Goal: Information Seeking & Learning: Learn about a topic

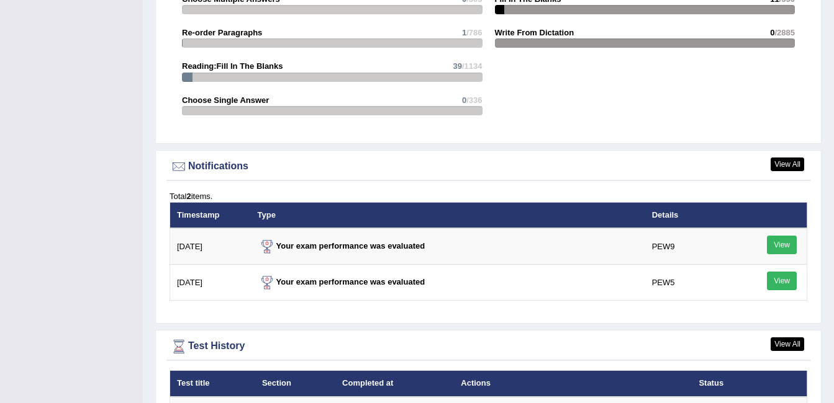
scroll to position [1614, 0]
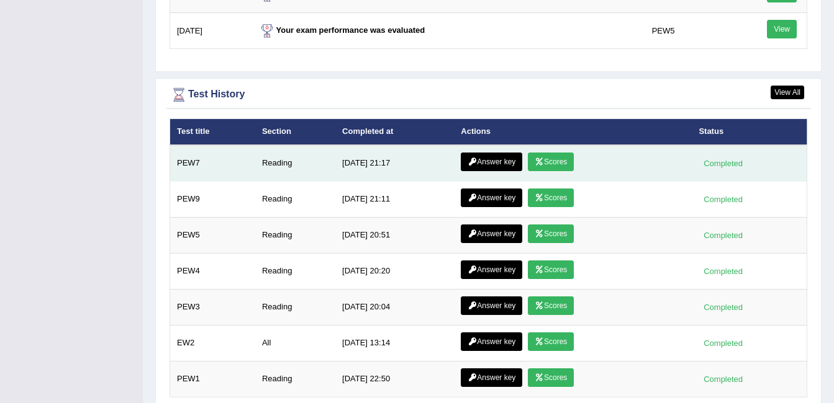
click at [547, 160] on link "Scores" at bounding box center [551, 162] width 46 height 19
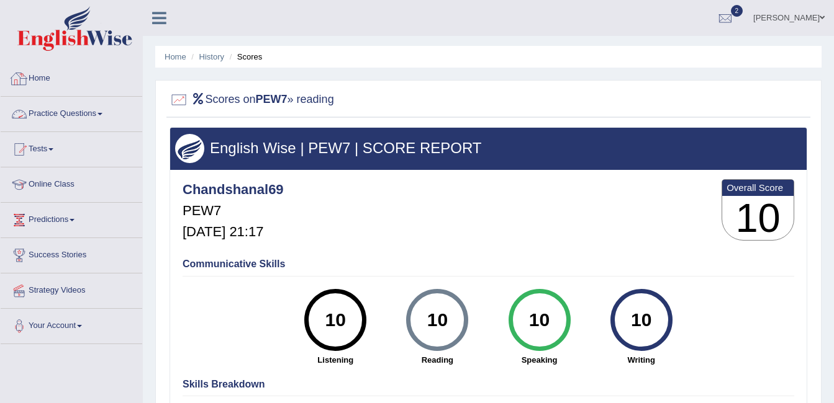
click at [33, 81] on link "Home" at bounding box center [72, 76] width 142 height 31
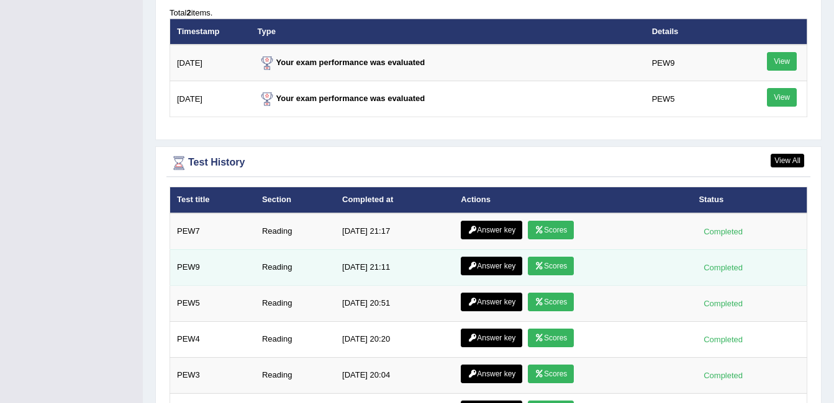
scroll to position [1544, 0]
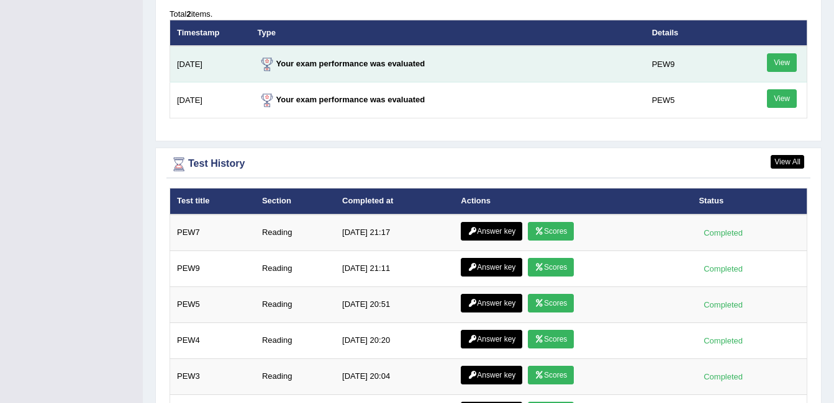
click at [785, 62] on link "View" at bounding box center [782, 62] width 30 height 19
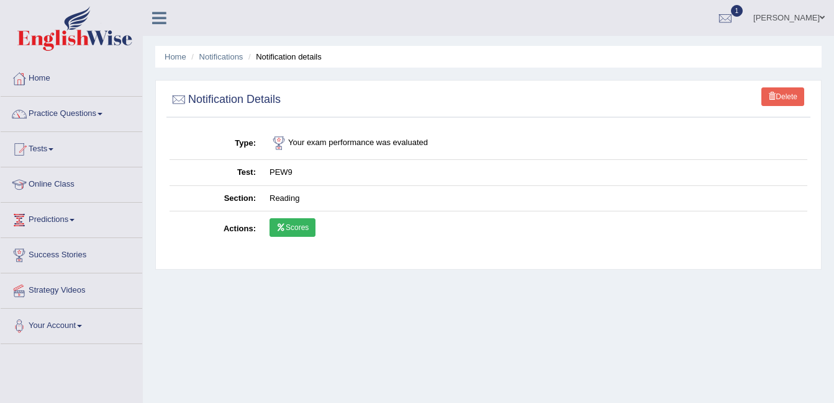
click at [302, 228] on link "Scores" at bounding box center [292, 227] width 46 height 19
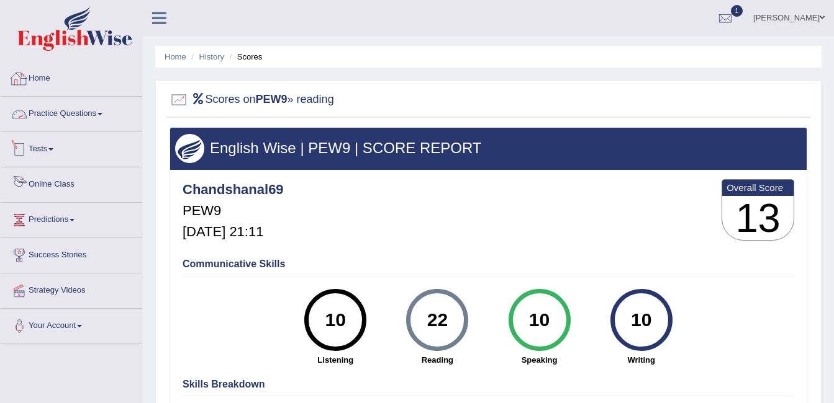
click at [50, 76] on link "Home" at bounding box center [72, 76] width 142 height 31
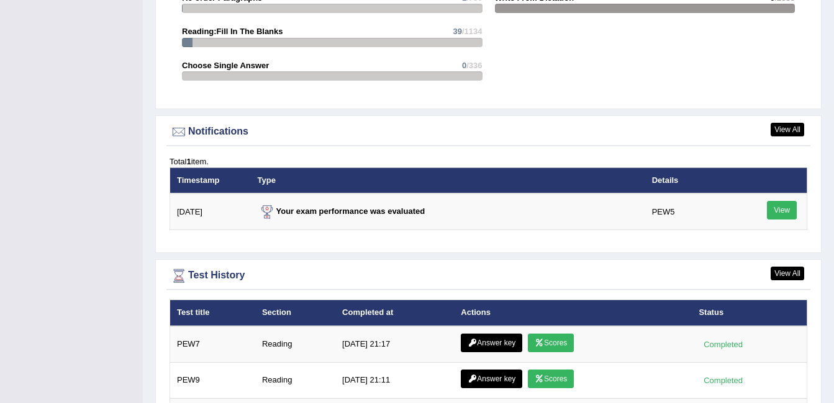
scroll to position [1552, 0]
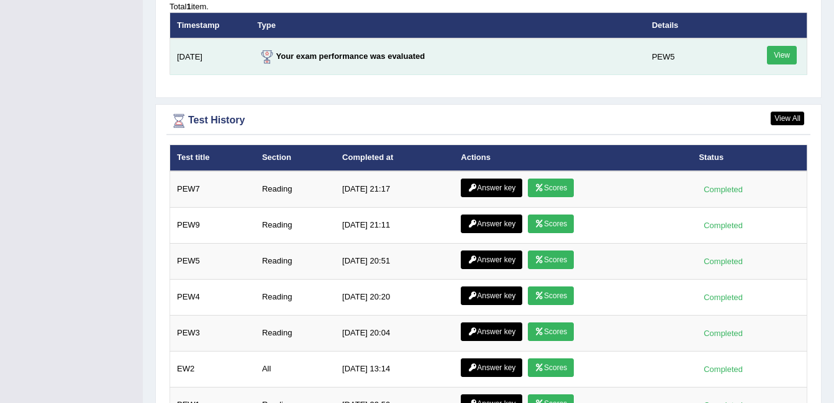
click at [781, 52] on link "View" at bounding box center [782, 55] width 30 height 19
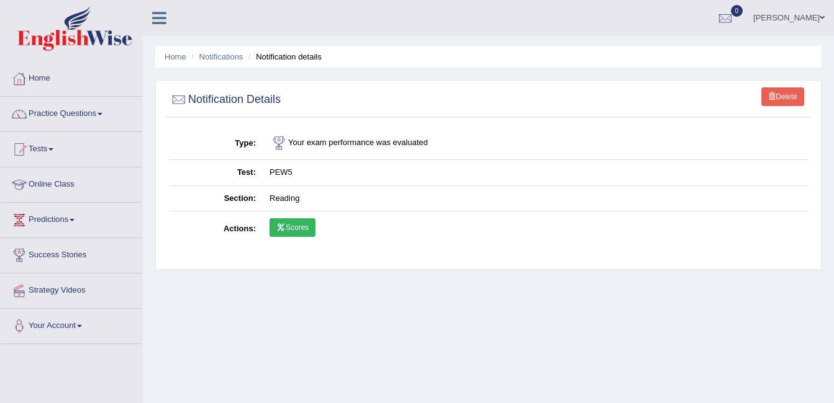
click at [285, 224] on icon at bounding box center [280, 227] width 9 height 7
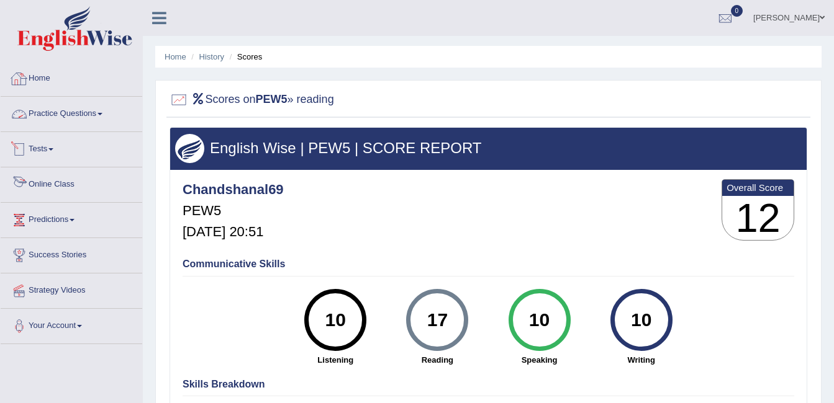
drag, startPoint x: 50, startPoint y: 83, endPoint x: 268, endPoint y: 117, distance: 220.6
click at [50, 83] on link "Home" at bounding box center [72, 76] width 142 height 31
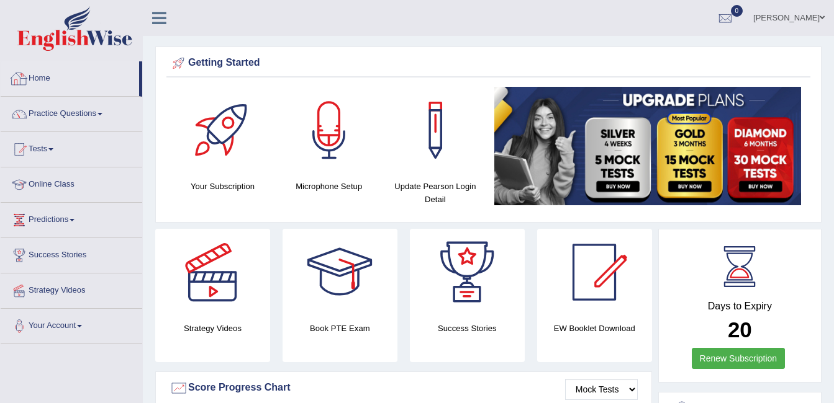
click at [48, 82] on link "Home" at bounding box center [70, 76] width 138 height 31
click at [74, 120] on link "Practice Questions" at bounding box center [72, 112] width 142 height 31
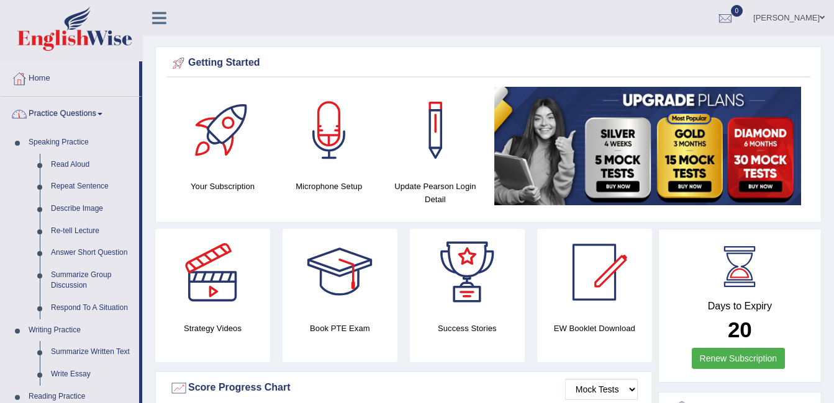
click at [83, 125] on link "Practice Questions" at bounding box center [70, 112] width 138 height 31
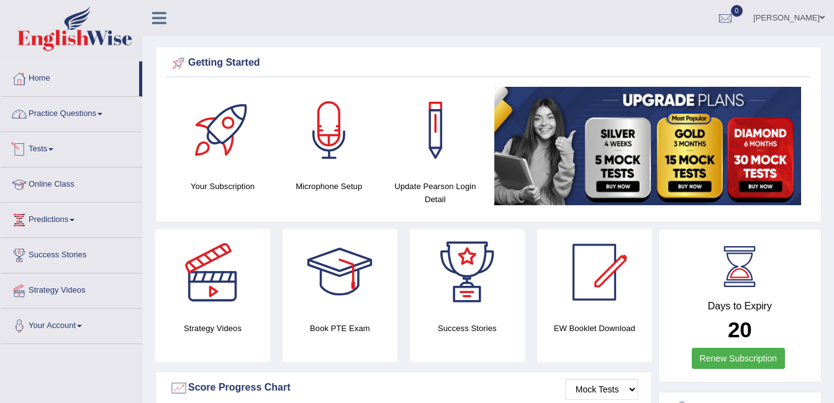
click at [54, 156] on link "Tests" at bounding box center [72, 147] width 142 height 31
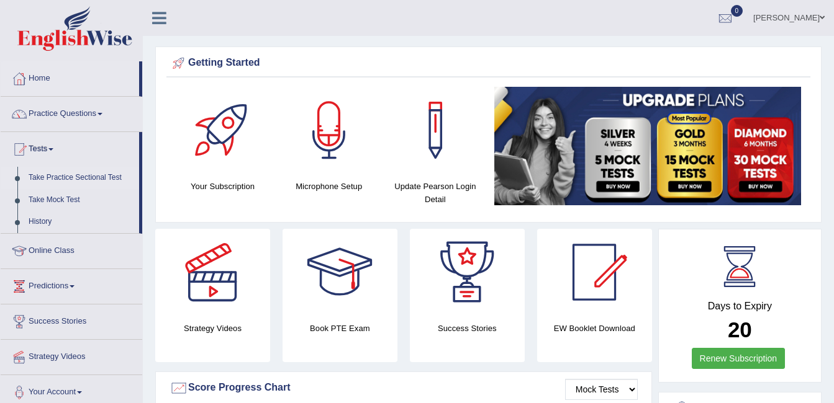
click at [72, 176] on link "Take Practice Sectional Test" at bounding box center [81, 178] width 116 height 22
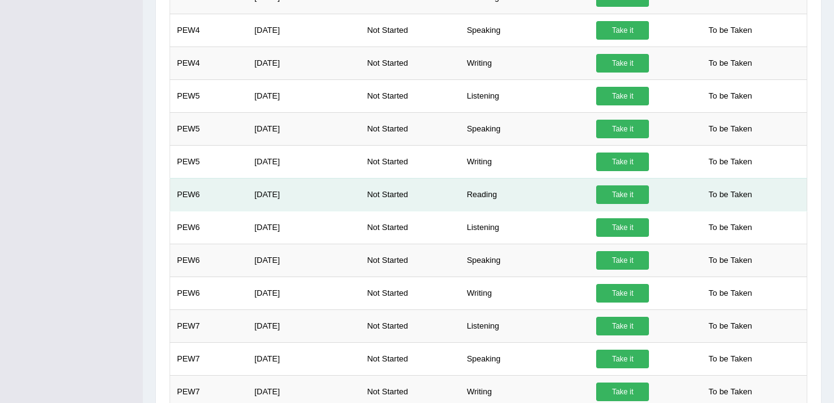
scroll to position [421, 0]
click at [606, 192] on link "Take it" at bounding box center [622, 195] width 53 height 19
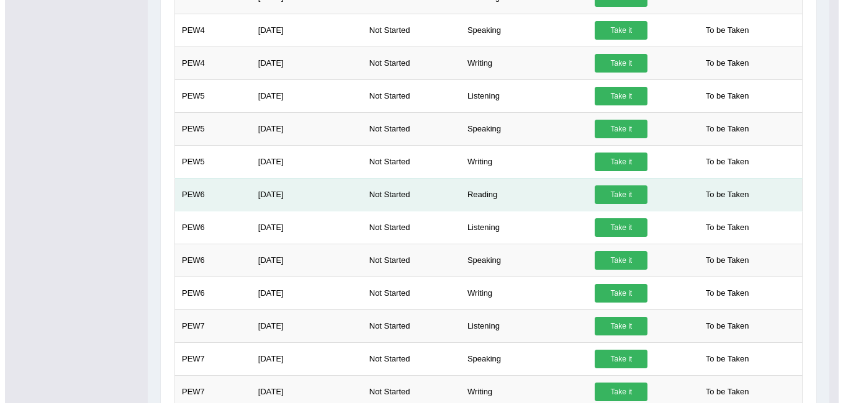
scroll to position [0, 0]
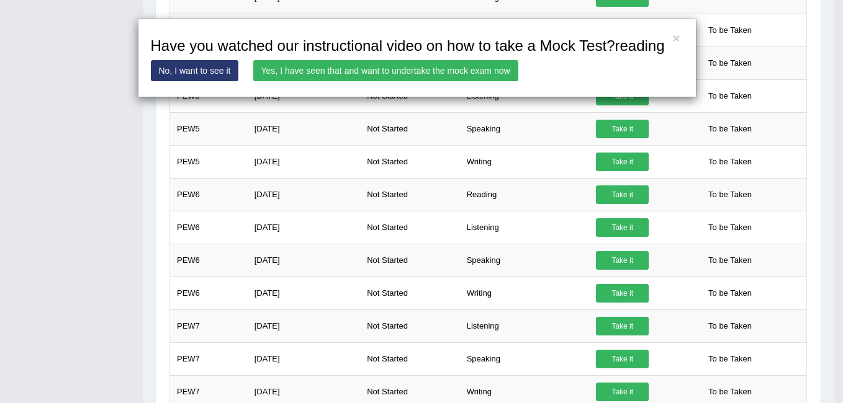
click at [364, 65] on link "Yes, I have seen that and want to undertake the mock exam now" at bounding box center [385, 70] width 265 height 21
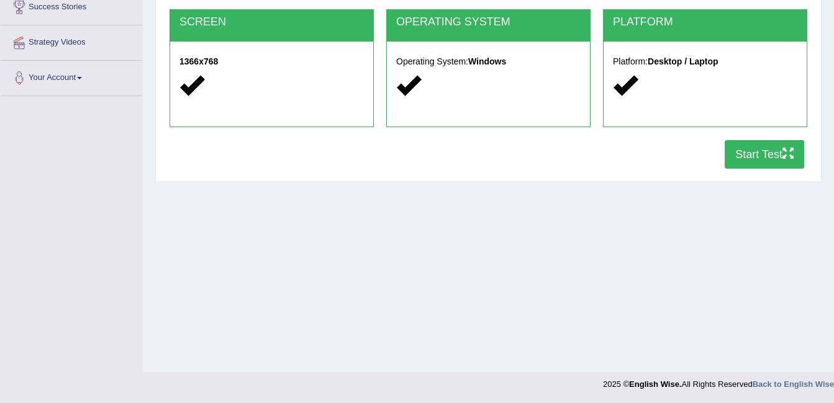
scroll to position [248, 0]
click at [771, 151] on button "Start Test" at bounding box center [763, 154] width 79 height 29
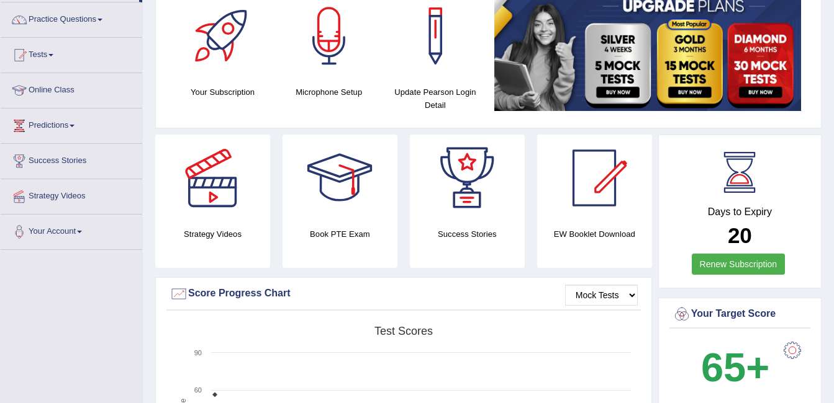
scroll to position [22, 0]
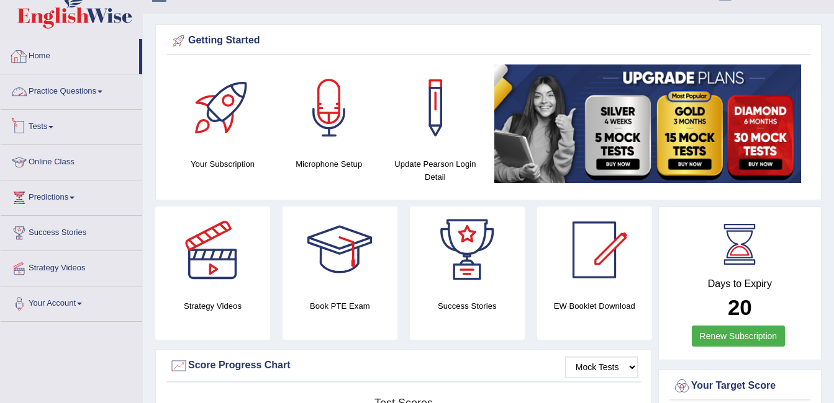
click at [74, 98] on link "Practice Questions" at bounding box center [72, 89] width 142 height 31
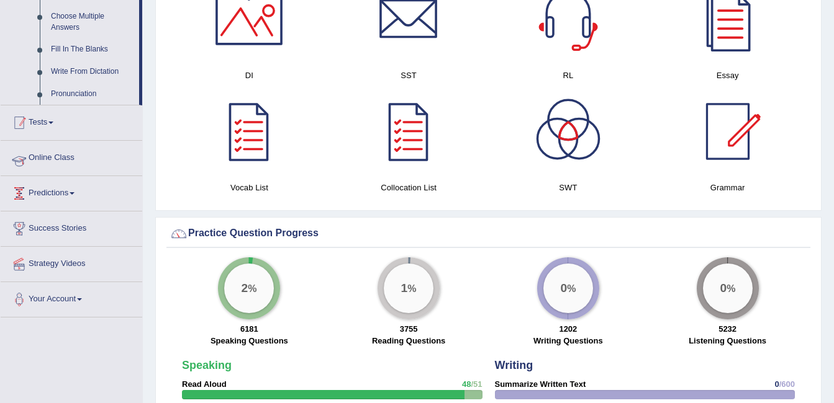
scroll to position [705, 0]
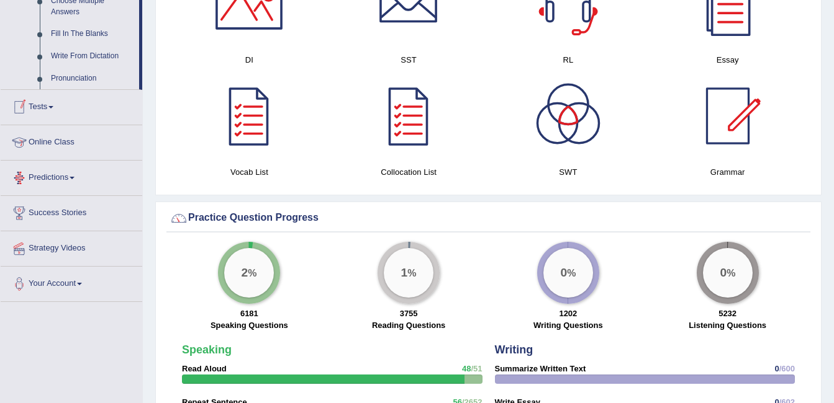
click at [59, 109] on link "Tests" at bounding box center [72, 105] width 142 height 31
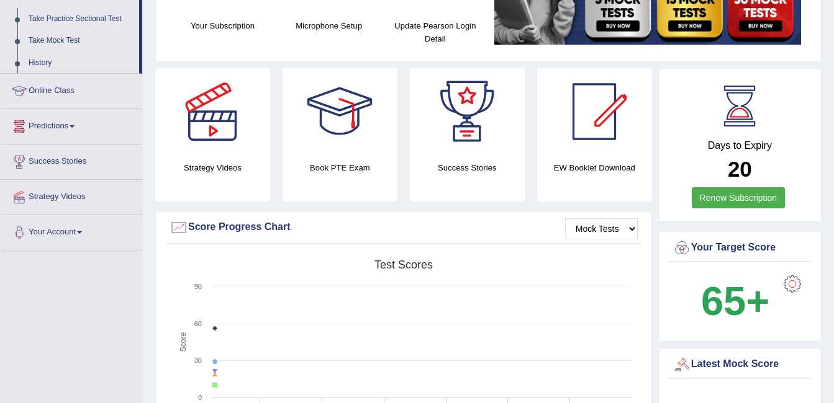
scroll to position [159, 0]
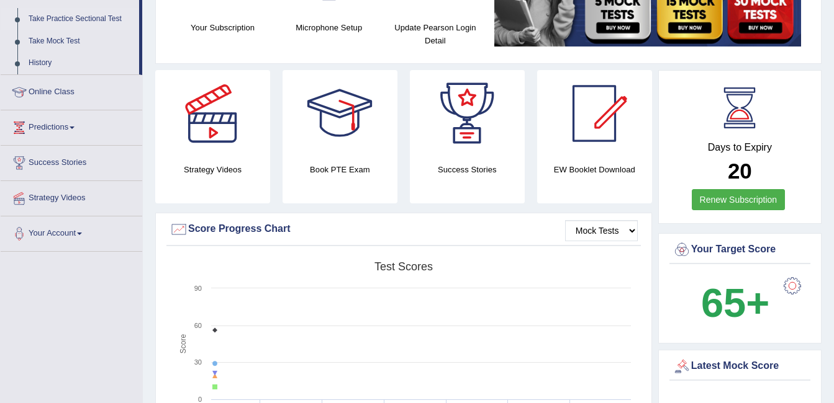
click at [78, 10] on link "Take Practice Sectional Test" at bounding box center [81, 19] width 116 height 22
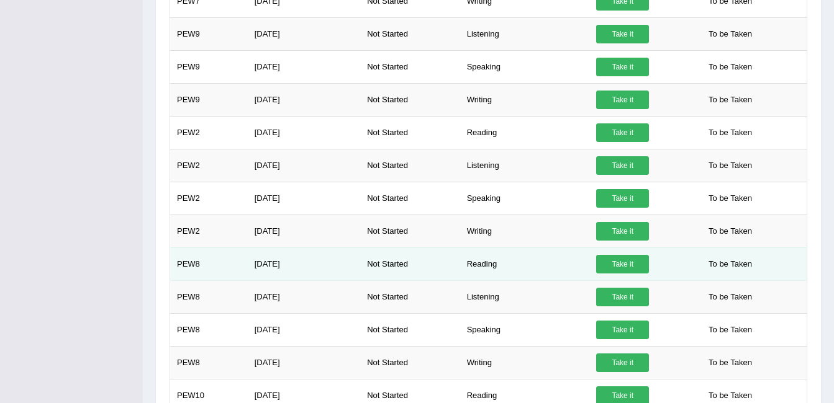
click at [620, 266] on link "Take it" at bounding box center [622, 264] width 53 height 19
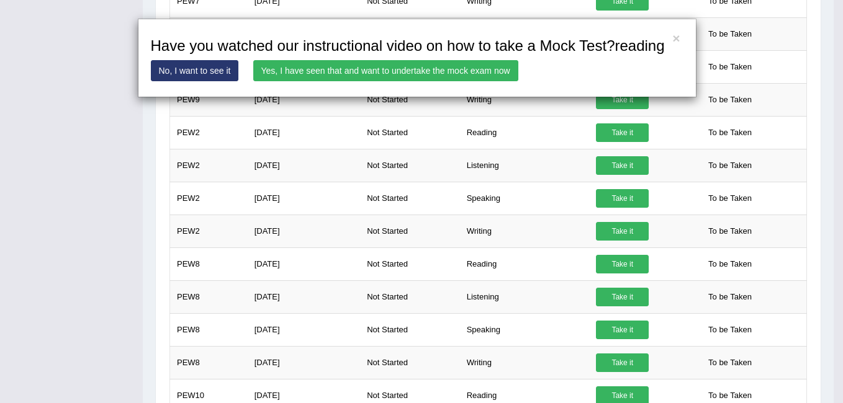
click at [438, 70] on link "Yes, I have seen that and want to undertake the mock exam now" at bounding box center [385, 70] width 265 height 21
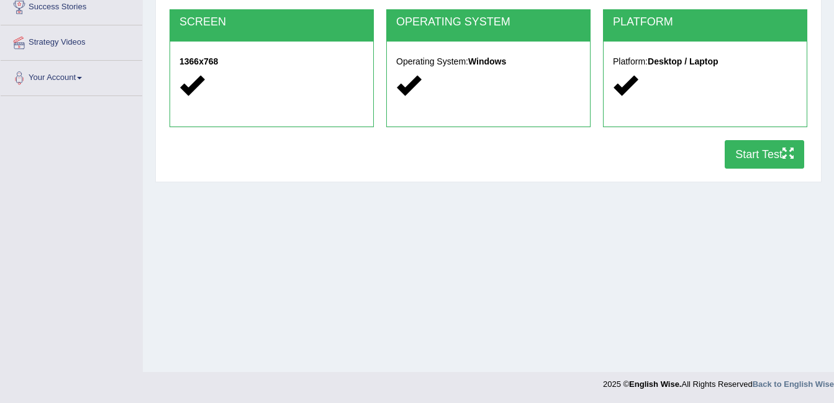
click at [772, 152] on button "Start Test" at bounding box center [763, 154] width 79 height 29
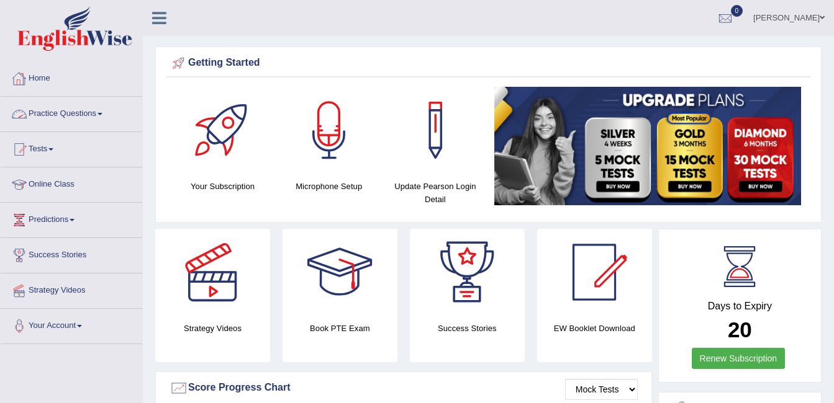
click at [52, 86] on link "Home" at bounding box center [72, 76] width 142 height 31
click at [42, 84] on link "Home" at bounding box center [70, 76] width 138 height 31
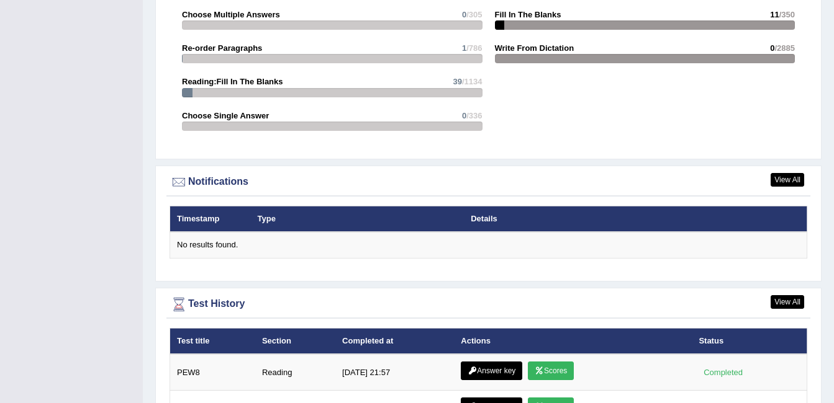
scroll to position [1552, 0]
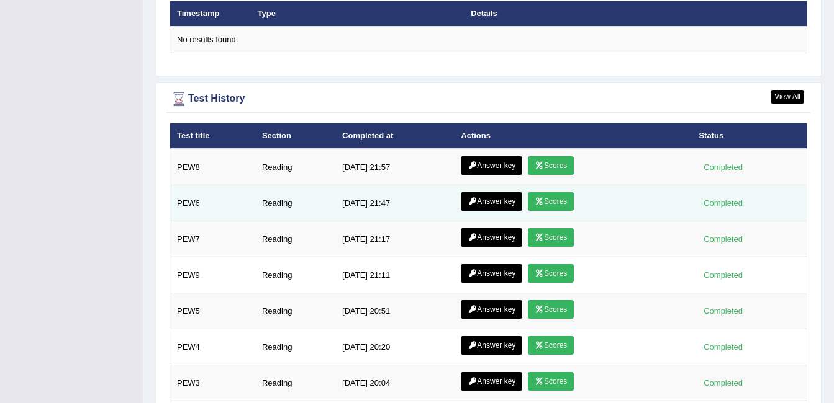
click at [490, 199] on link "Answer key" at bounding box center [491, 201] width 61 height 19
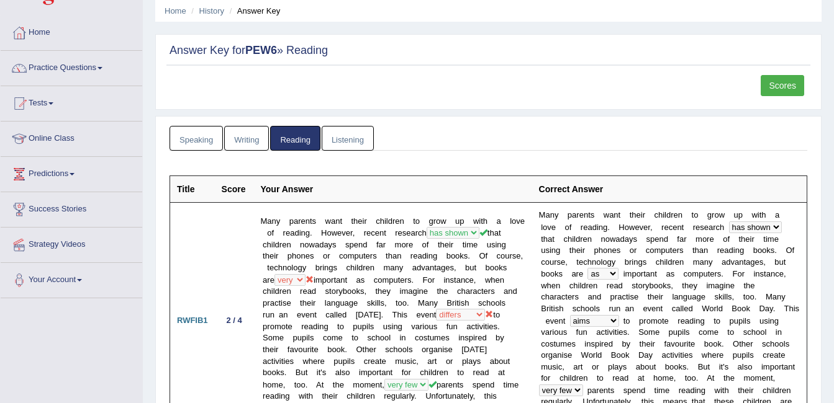
scroll to position [20, 0]
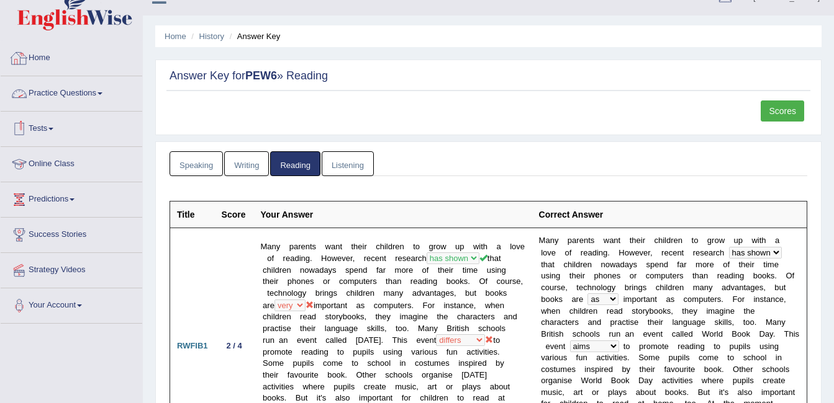
click at [45, 62] on link "Home" at bounding box center [72, 56] width 142 height 31
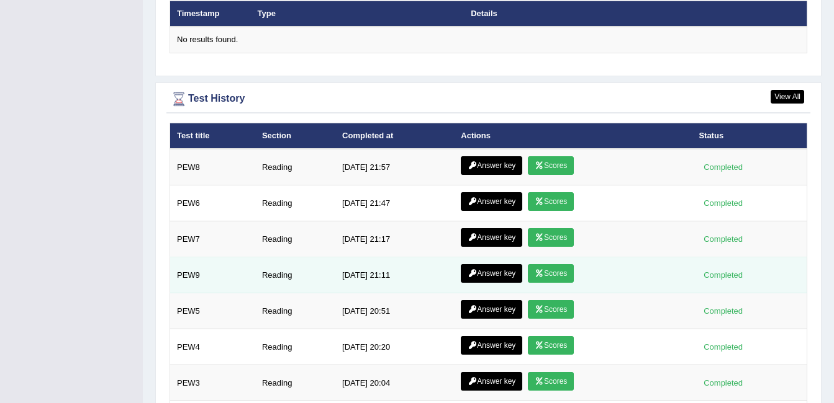
scroll to position [1646, 0]
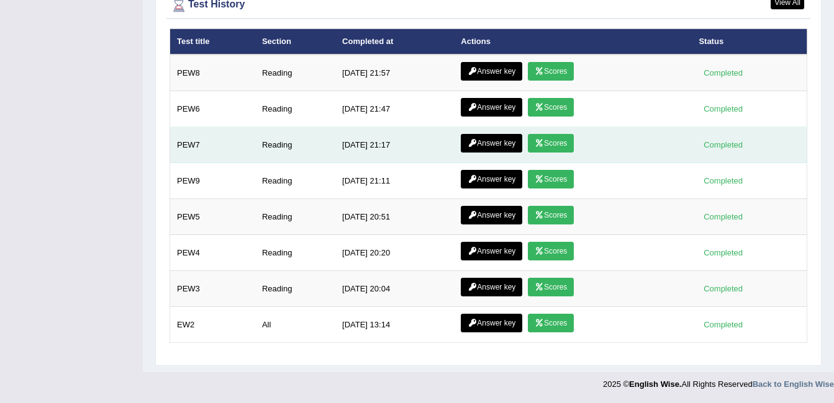
click at [551, 140] on link "Scores" at bounding box center [551, 143] width 46 height 19
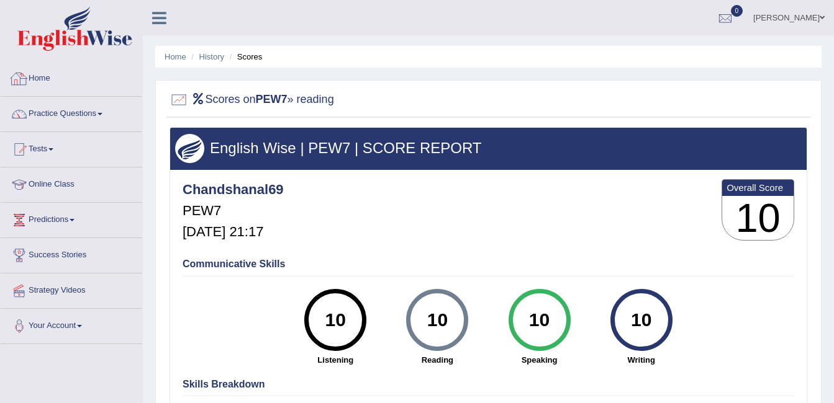
click at [37, 78] on link "Home" at bounding box center [72, 76] width 142 height 31
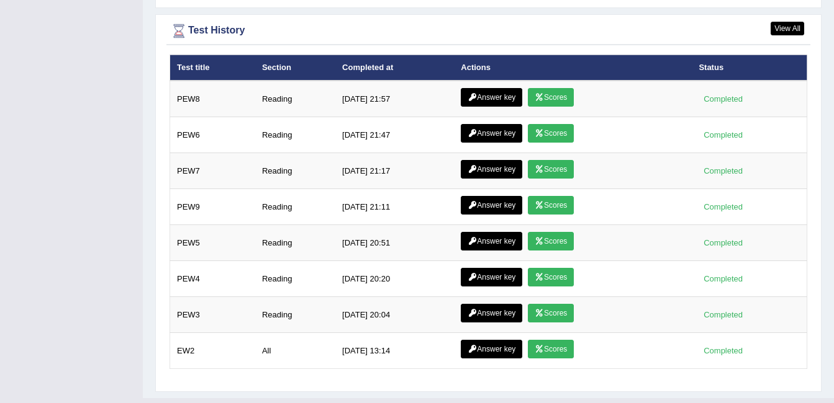
scroll to position [1630, 0]
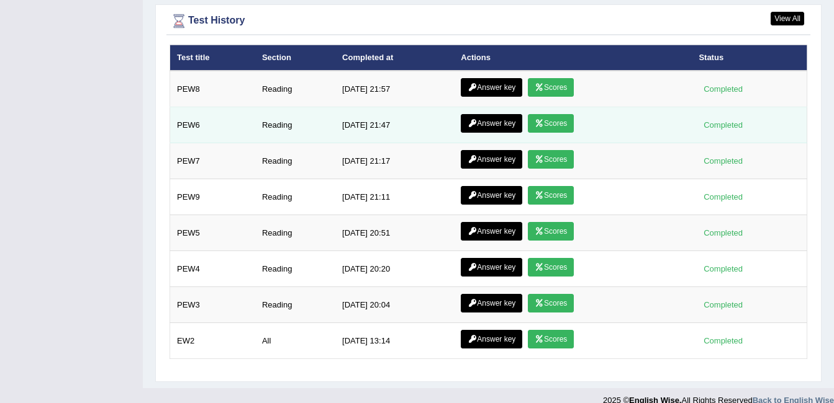
click at [555, 120] on link "Scores" at bounding box center [551, 123] width 46 height 19
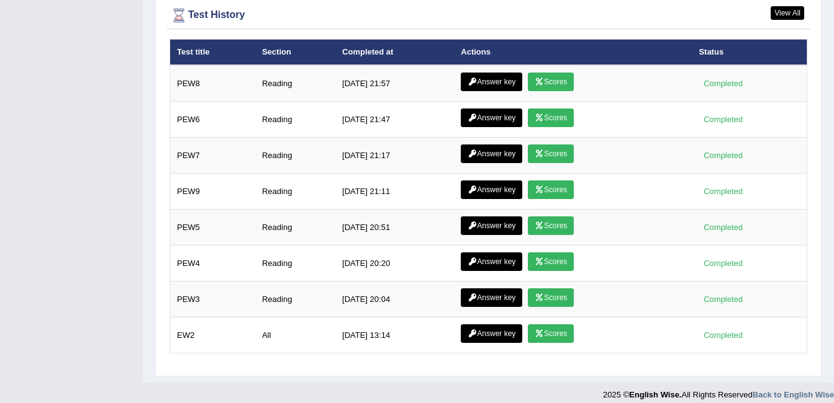
scroll to position [1646, 0]
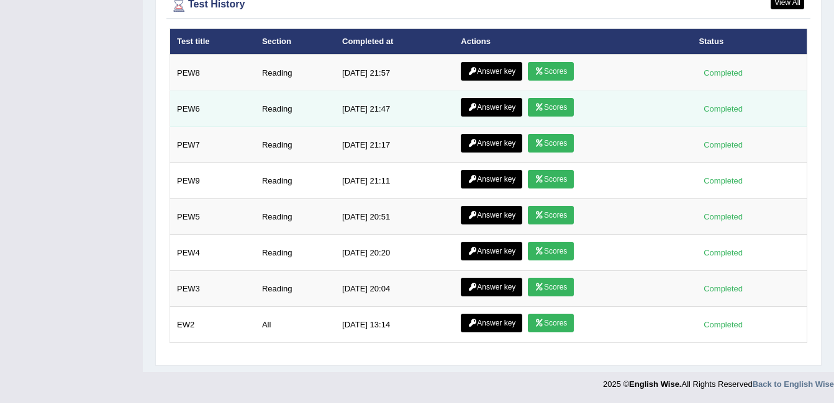
click at [474, 104] on link "Answer key" at bounding box center [491, 107] width 61 height 19
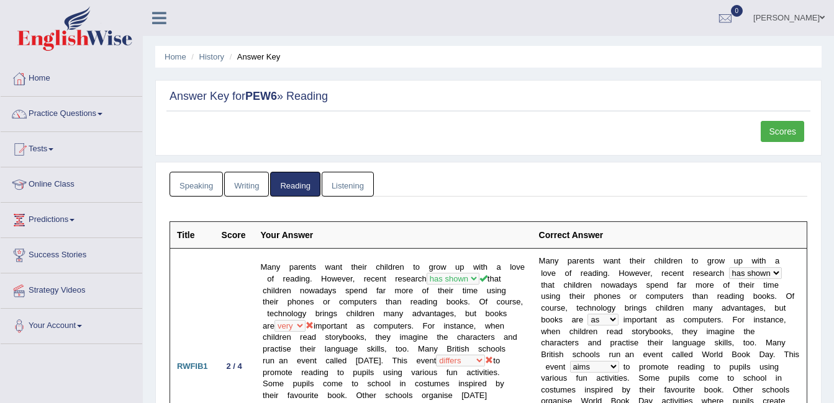
click at [45, 75] on link "Home" at bounding box center [72, 76] width 142 height 31
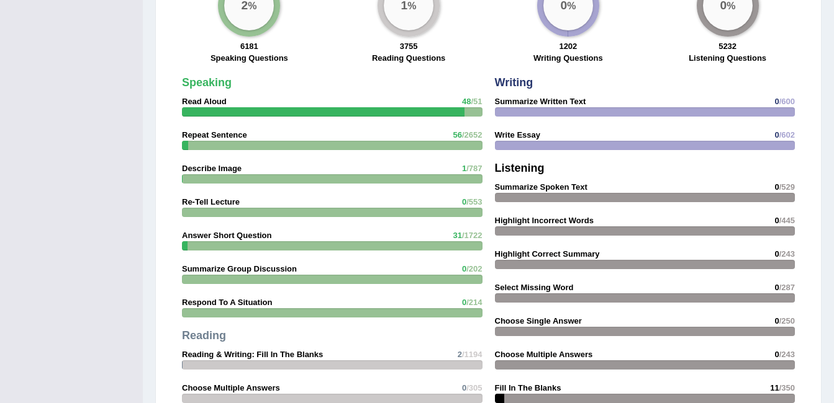
scroll to position [963, 0]
